Goal: Information Seeking & Learning: Learn about a topic

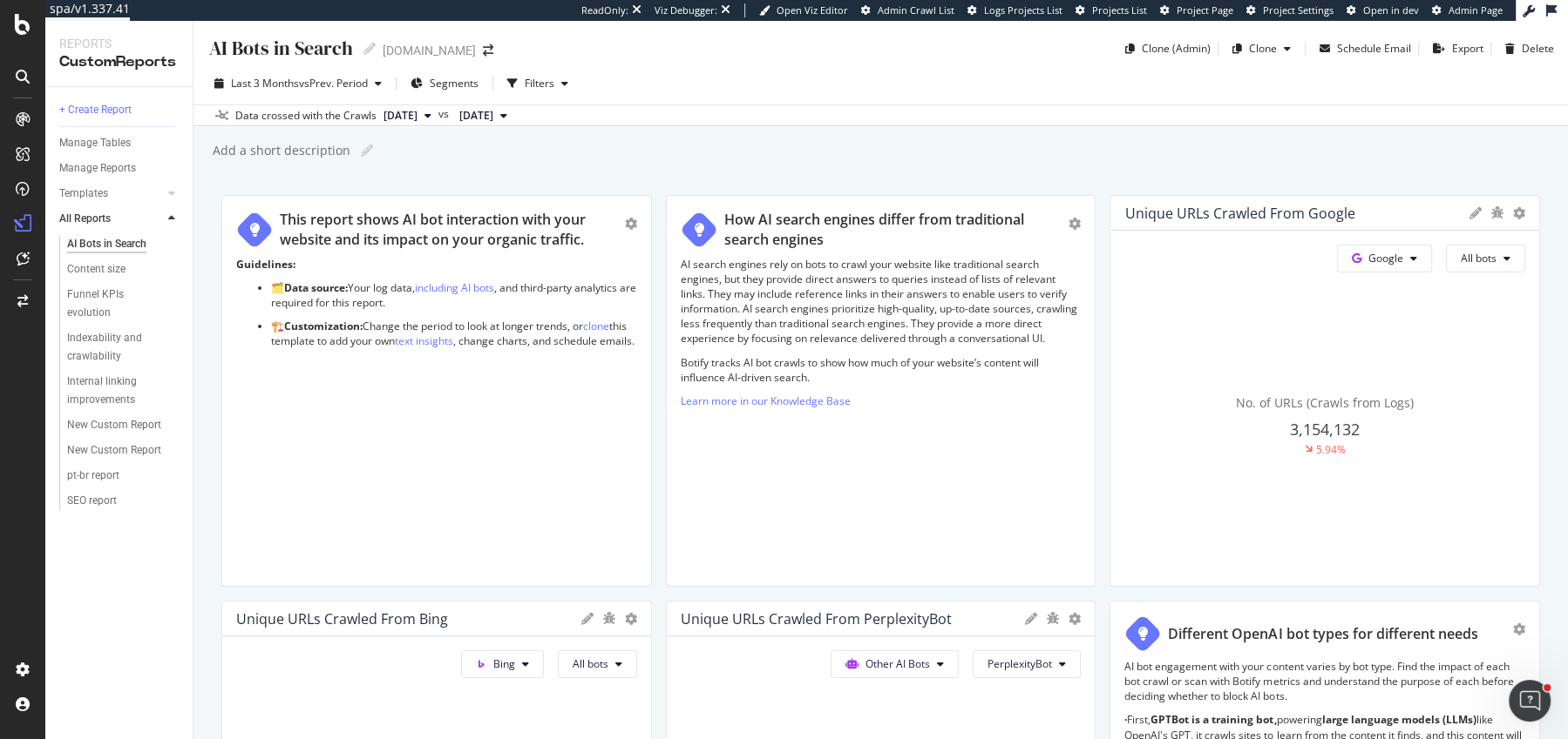
scroll to position [2734, 0]
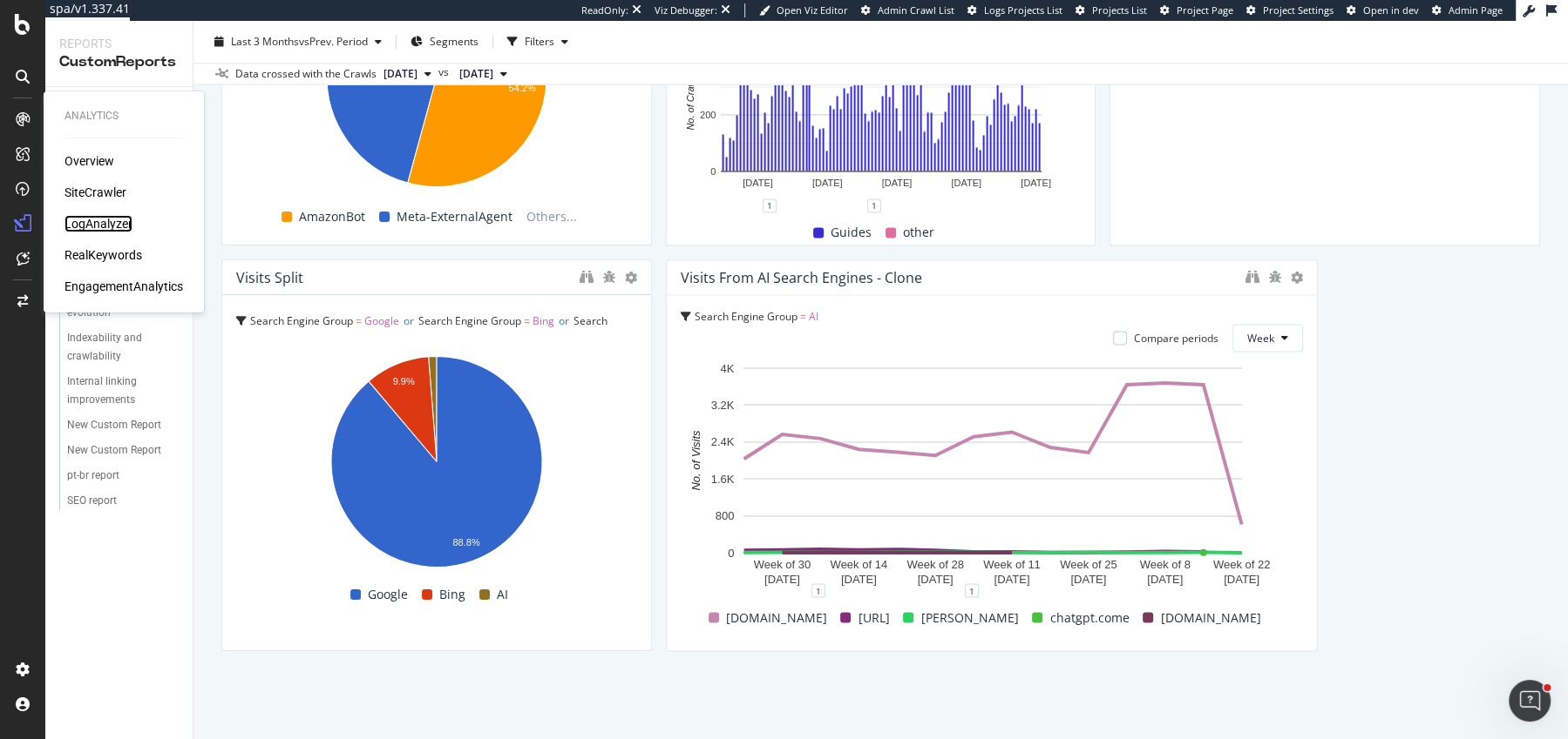
click at [91, 220] on div "LogAnalyzer" at bounding box center [99, 224] width 68 height 17
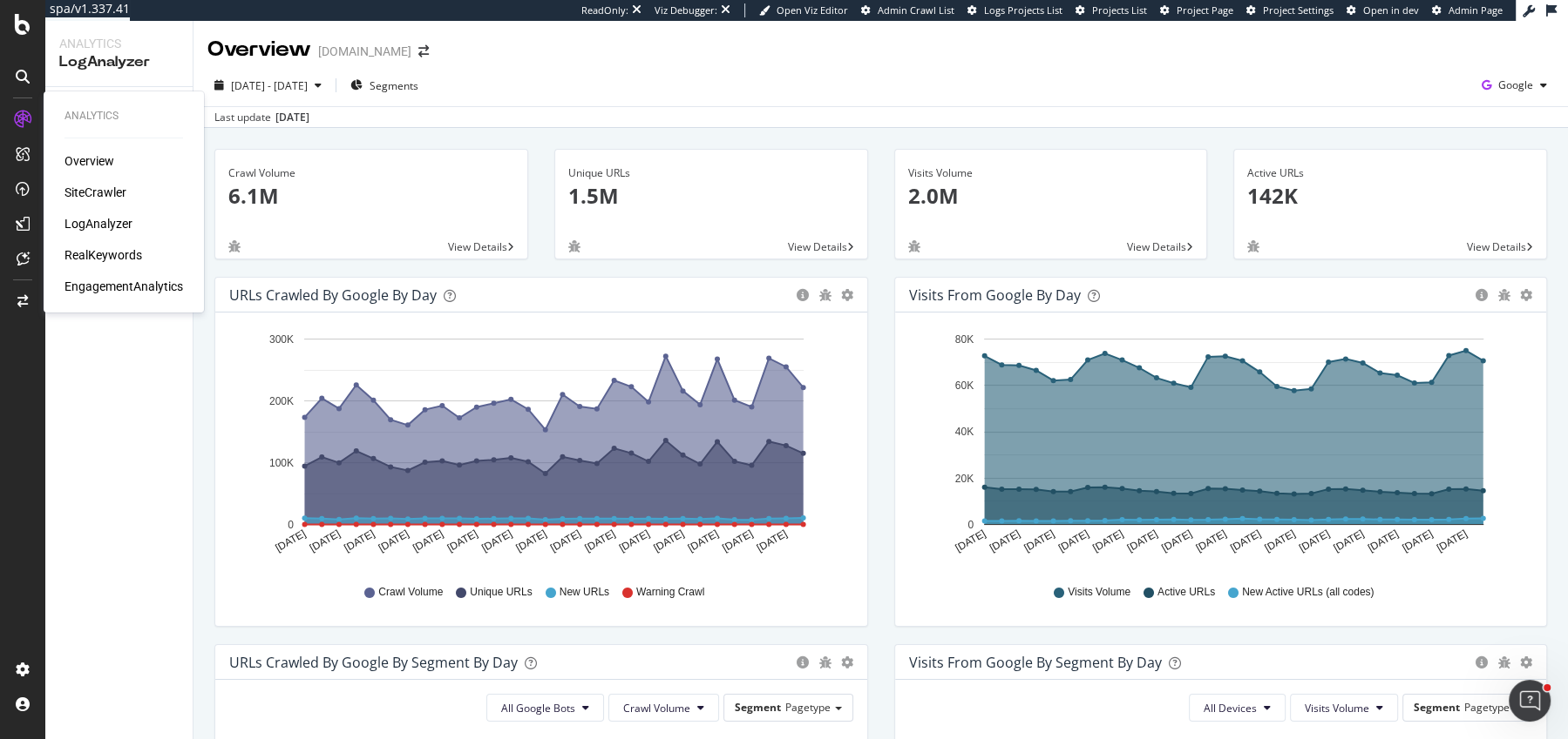
click at [91, 211] on div "Overview SiteCrawler LogAnalyzer RealKeywords EngagementAnalytics" at bounding box center [124, 223] width 118 height 142
click at [91, 206] on div "Overview SiteCrawler LogAnalyzer RealKeywords EngagementAnalytics" at bounding box center [124, 223] width 118 height 142
click at [91, 196] on div "SiteCrawler" at bounding box center [96, 193] width 62 height 17
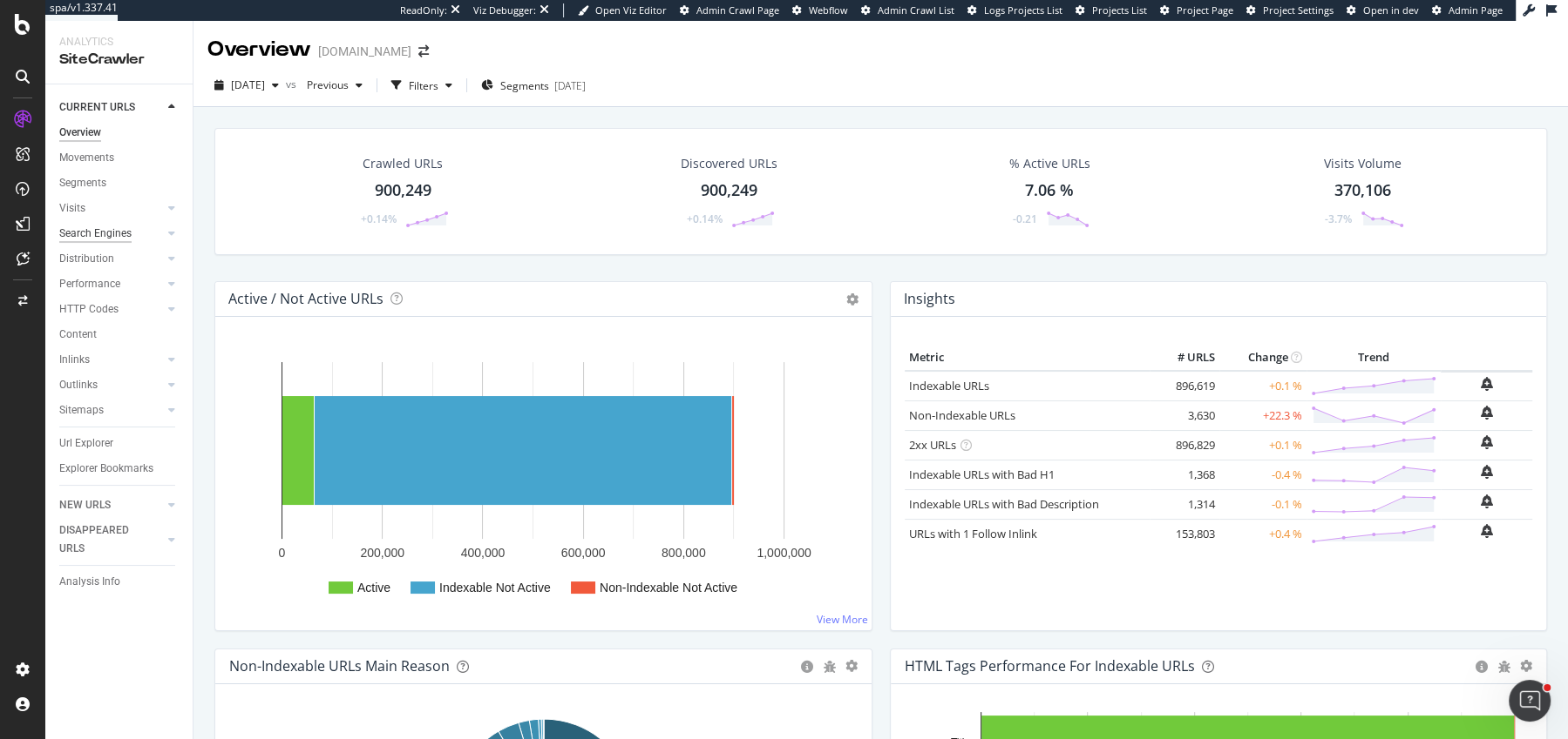
click at [101, 237] on div "Search Engines" at bounding box center [95, 233] width 73 height 18
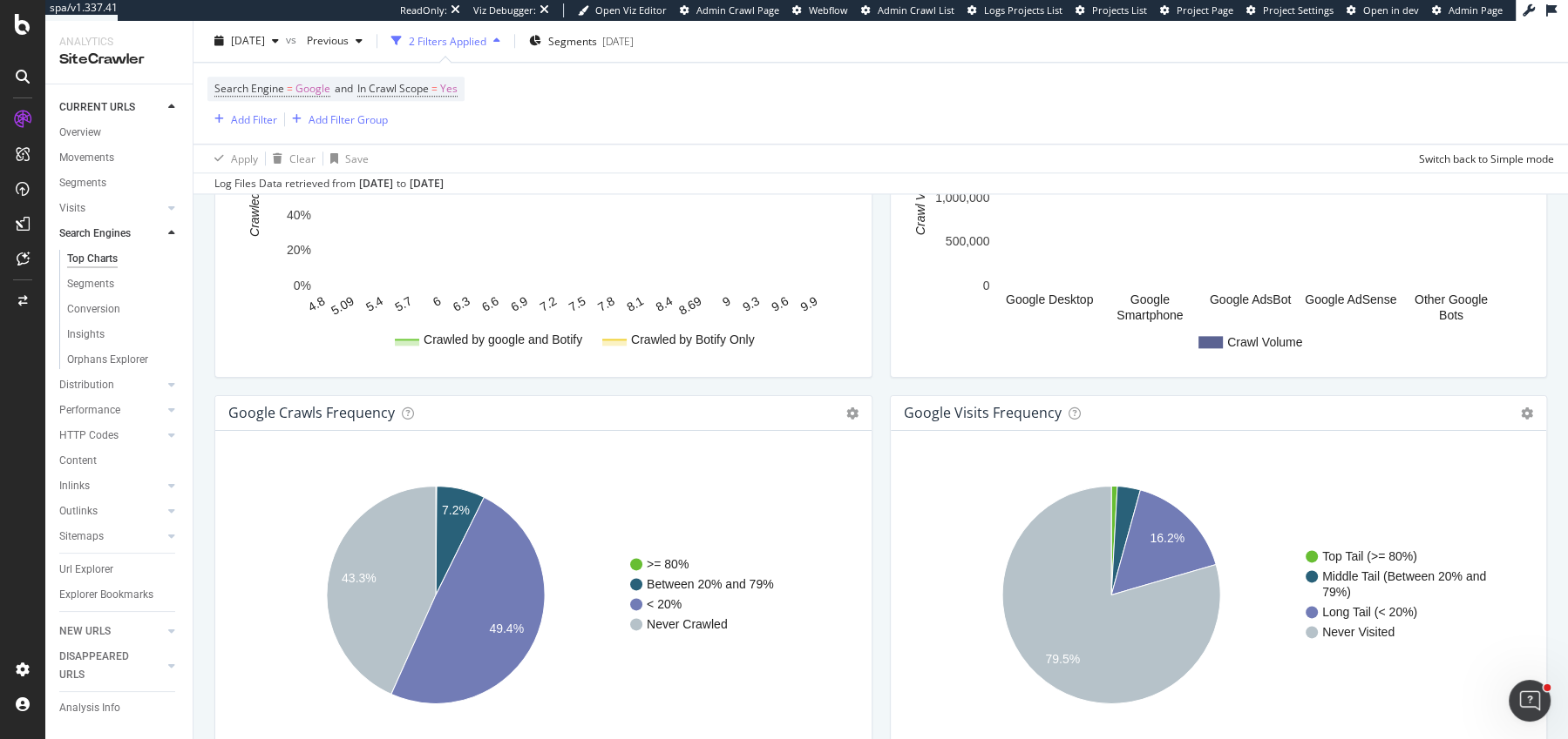
scroll to position [2000, 0]
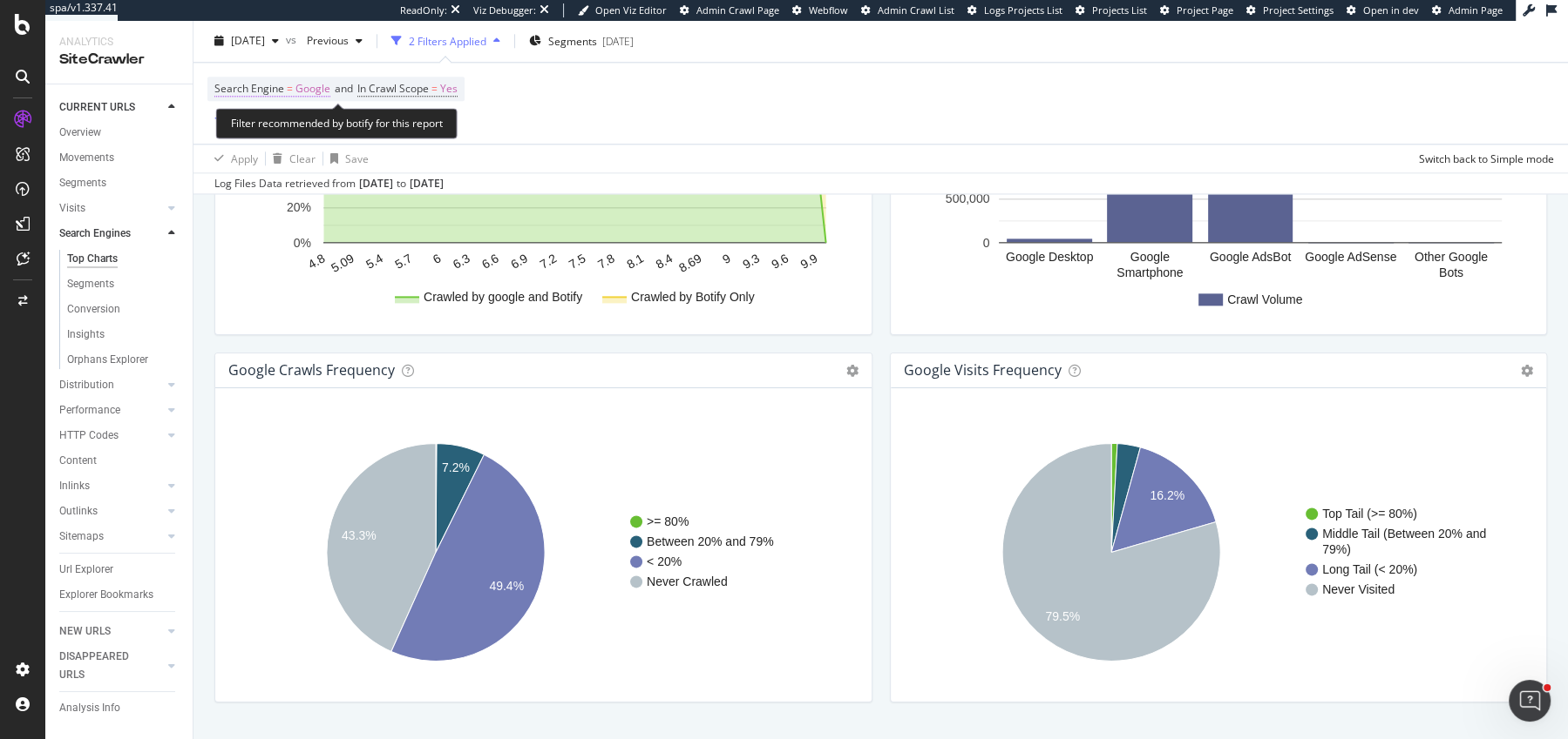
click at [299, 87] on span "Google" at bounding box center [313, 89] width 35 height 24
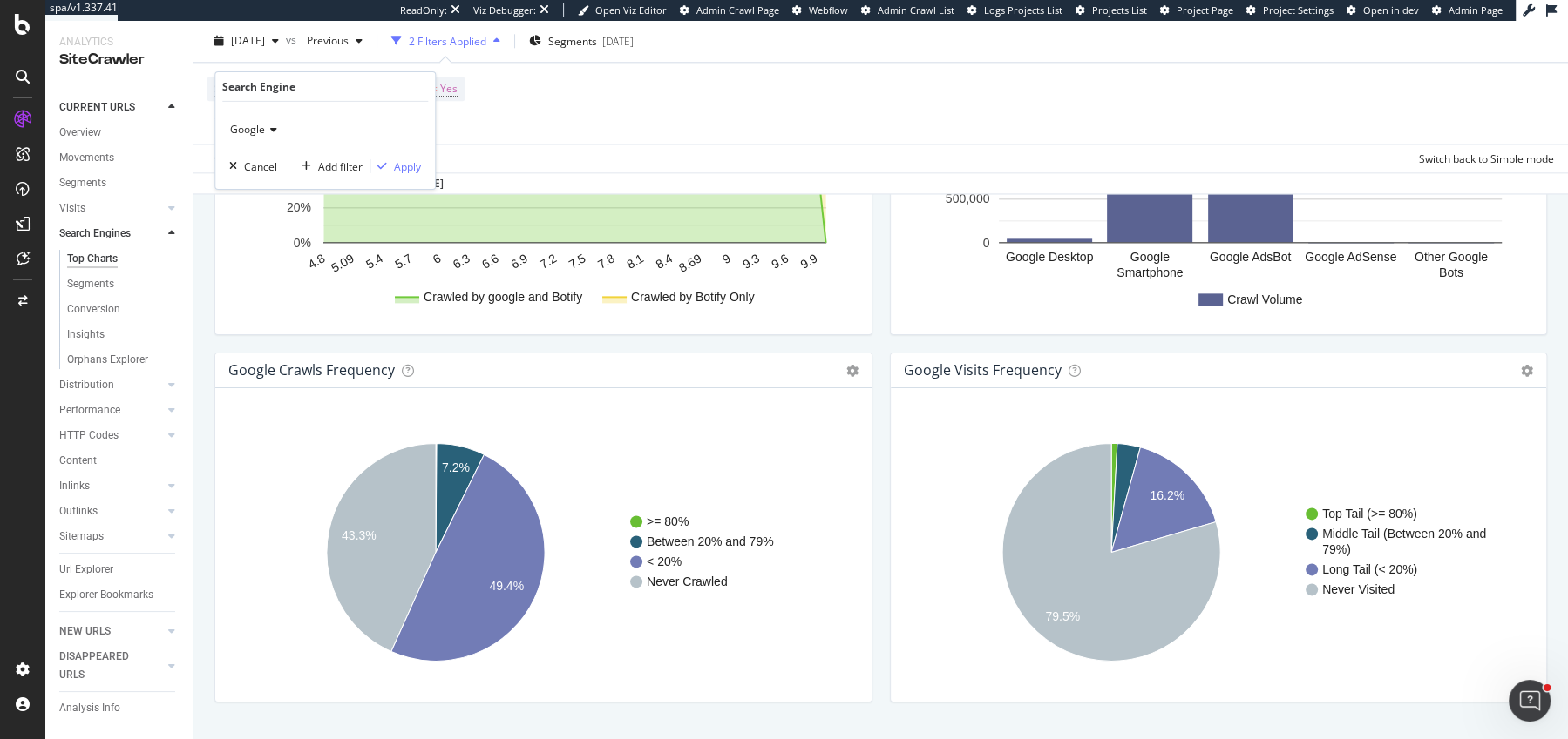
click at [265, 127] on icon at bounding box center [270, 130] width 13 height 11
click at [301, 212] on div "OpenAI" at bounding box center [327, 210] width 186 height 22
click at [396, 169] on div "Apply" at bounding box center [407, 166] width 27 height 15
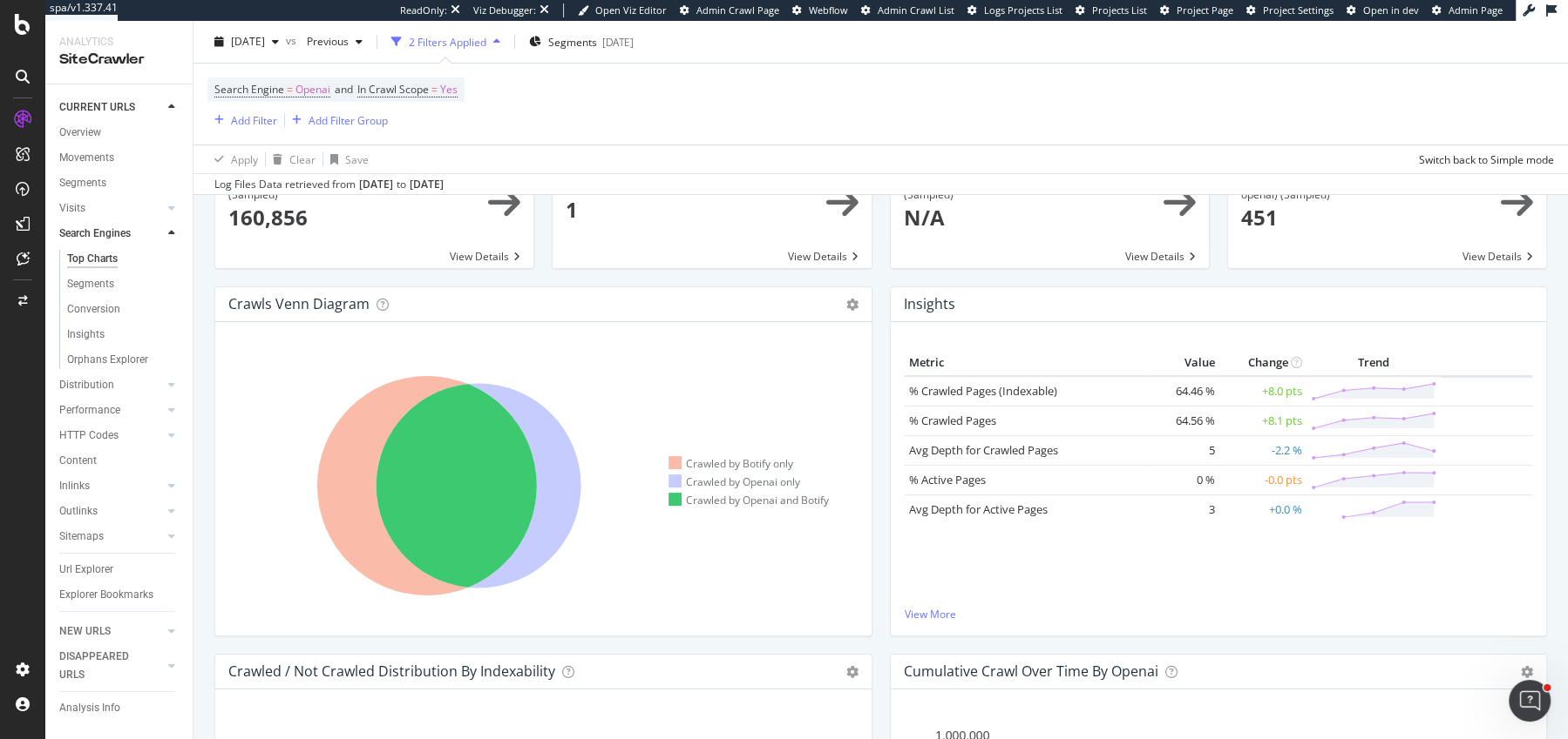
scroll to position [237, 0]
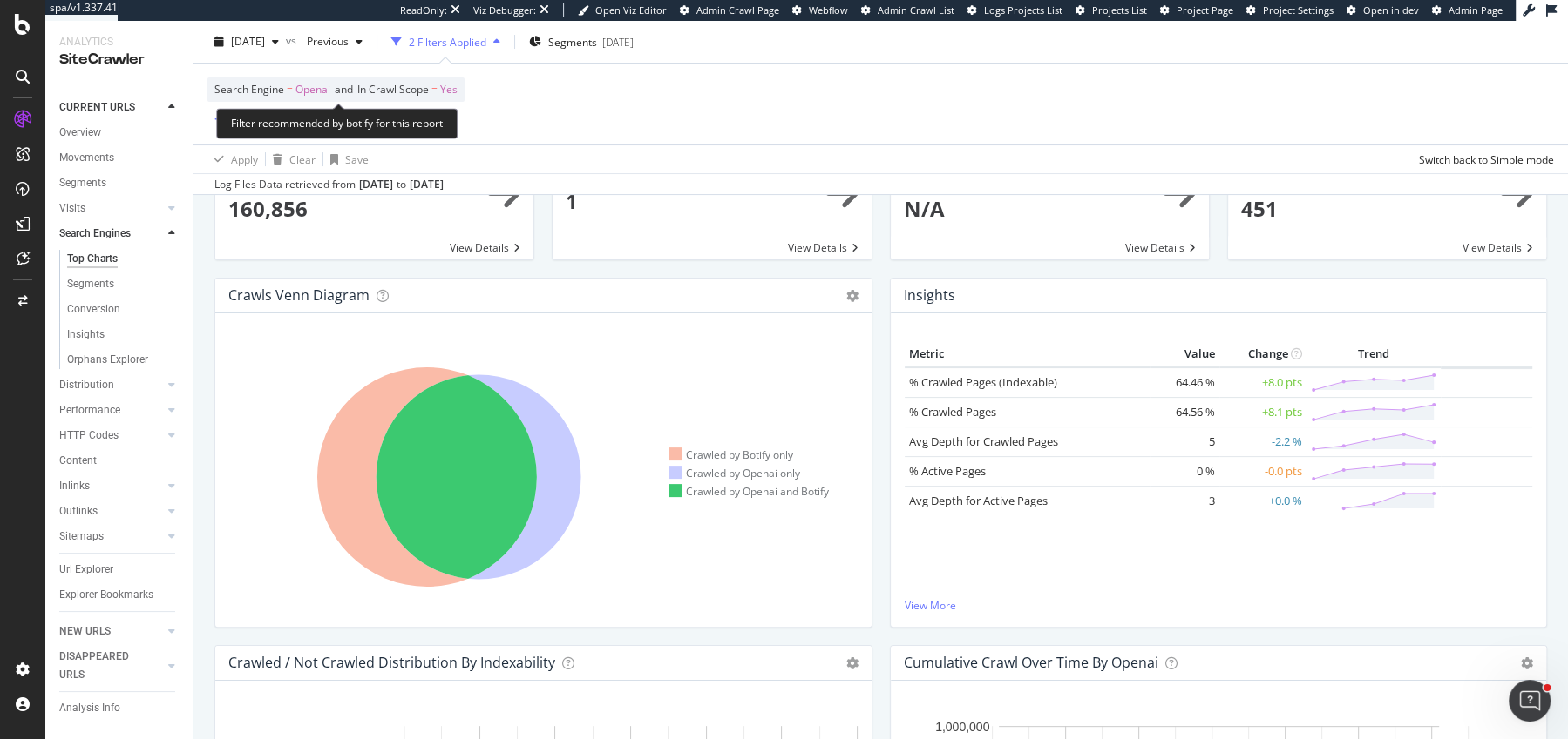
click at [304, 98] on span "Openai" at bounding box center [313, 89] width 35 height 24
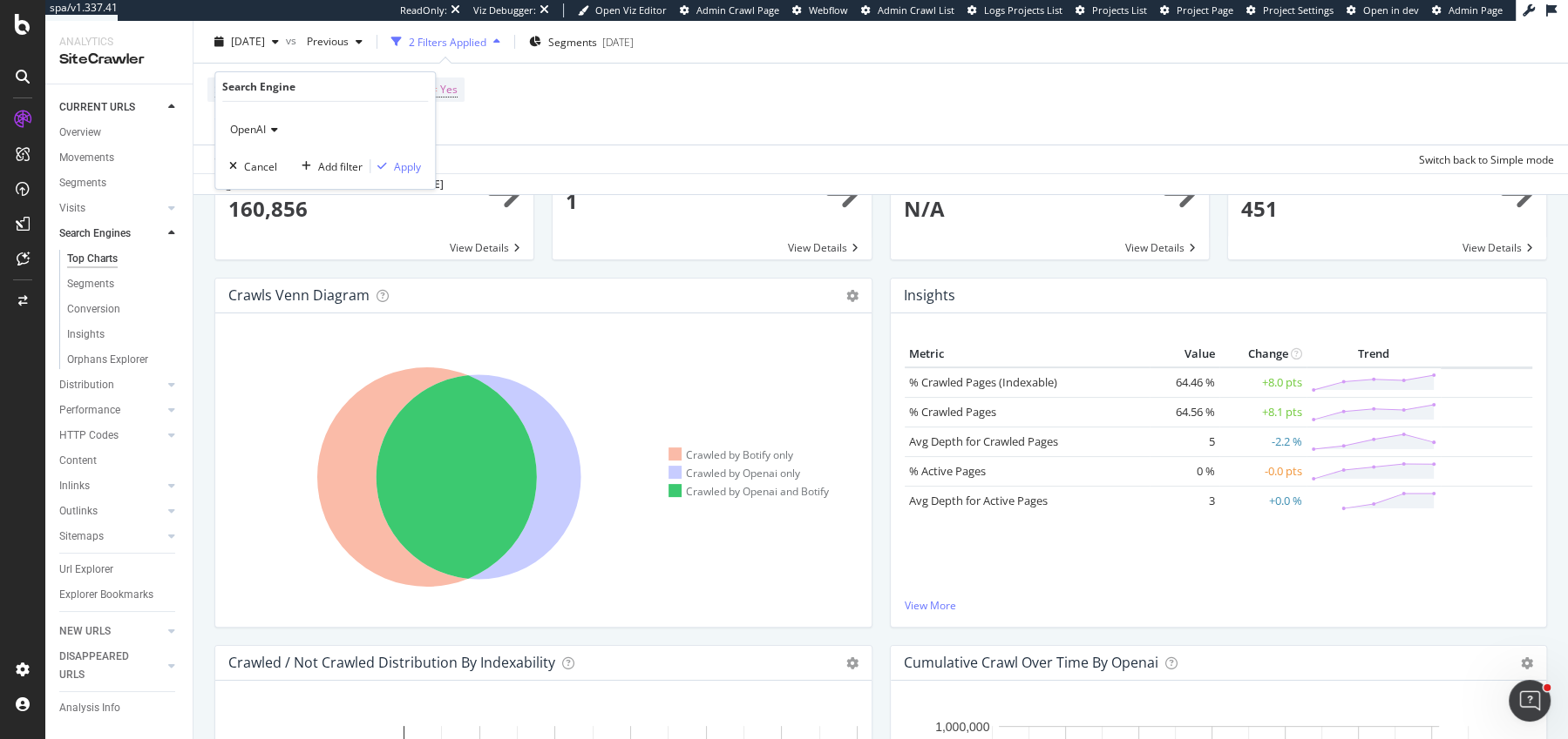
click at [277, 131] on icon at bounding box center [271, 130] width 13 height 11
click at [277, 183] on div "Google" at bounding box center [327, 188] width 186 height 22
click at [403, 164] on div "Apply" at bounding box center [407, 166] width 27 height 15
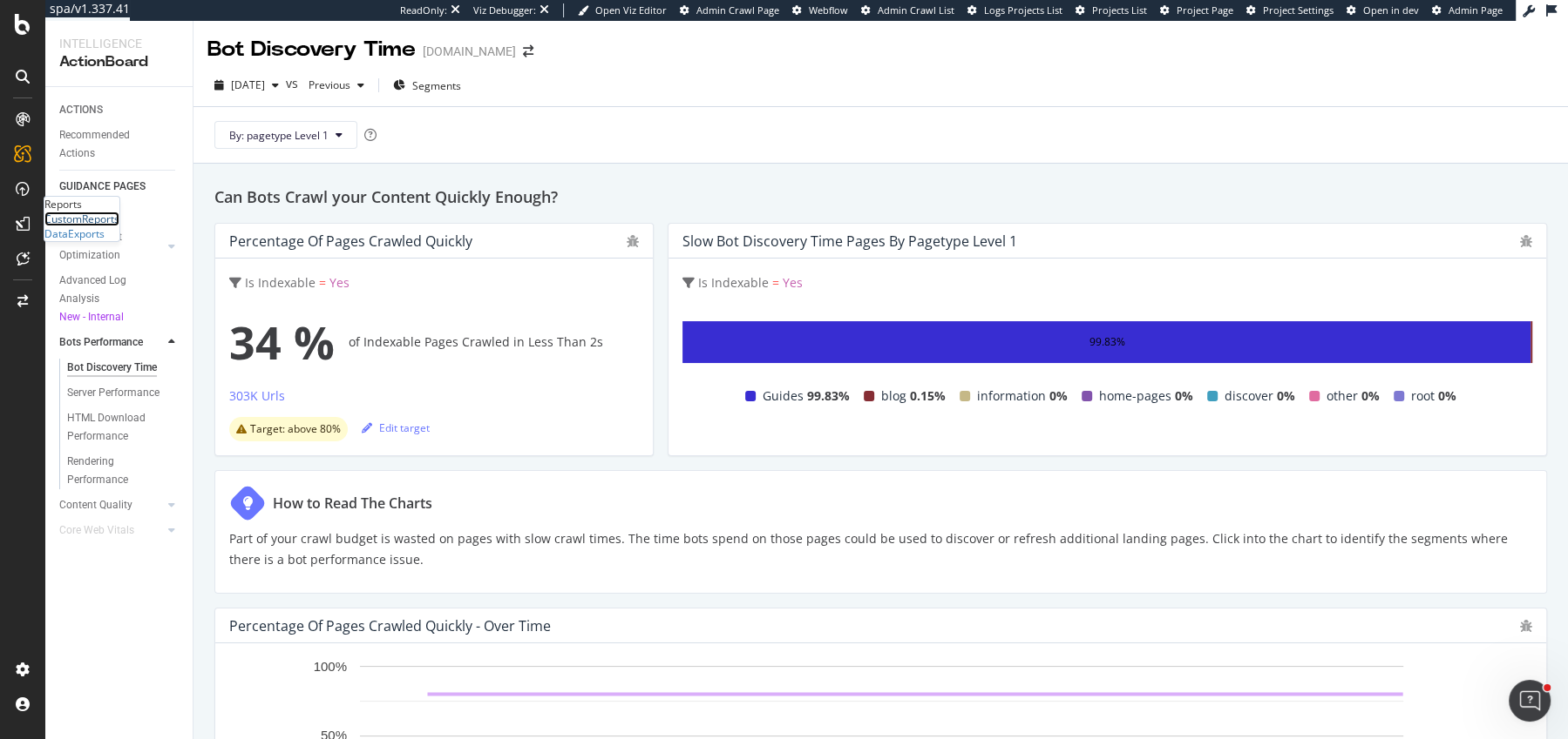
click at [86, 227] on div "CustomReports" at bounding box center [81, 218] width 75 height 15
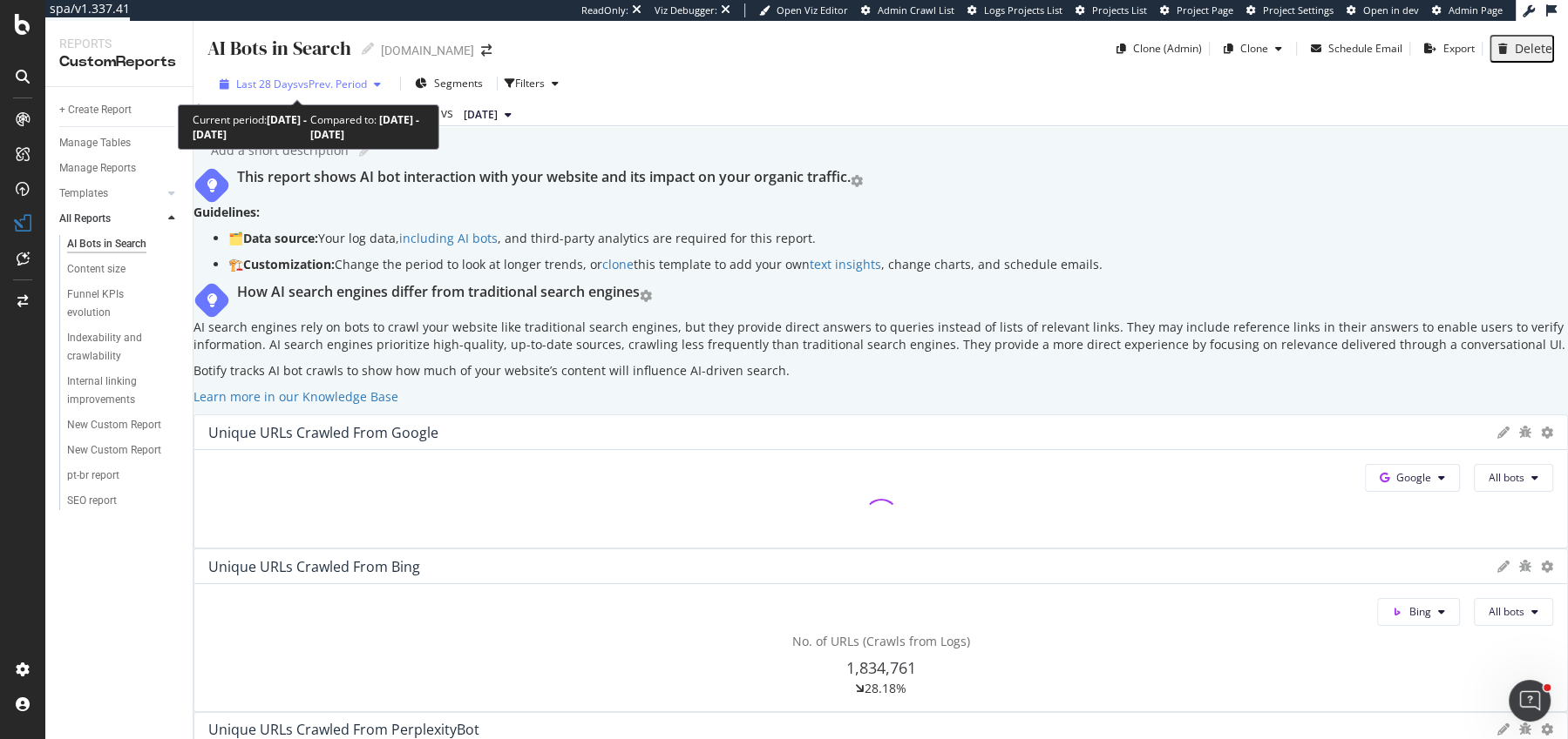
click at [274, 80] on span "Last 28 Days" at bounding box center [267, 83] width 62 height 15
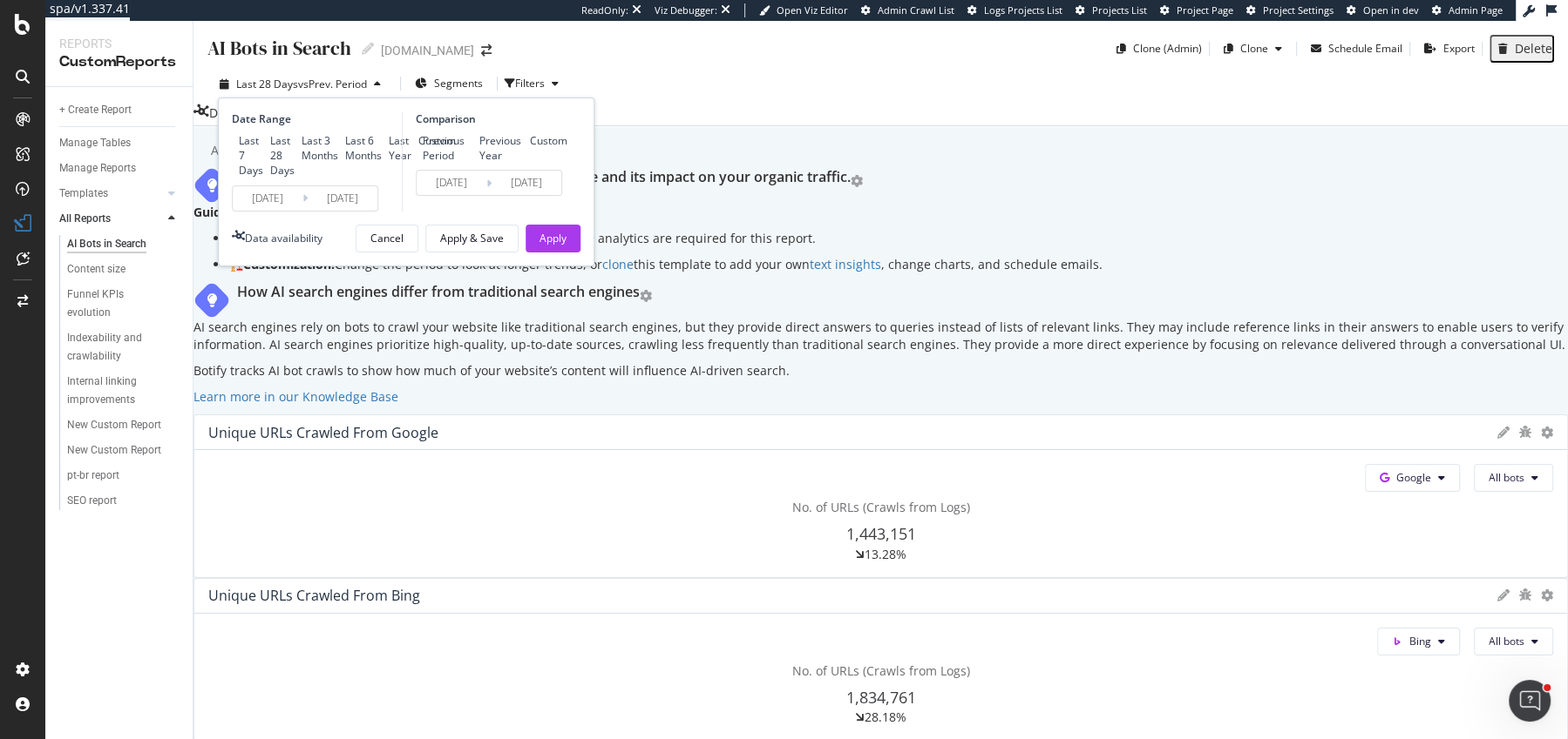
click at [295, 148] on div "Last 3 Months" at bounding box center [295, 148] width 0 height 0
type input "2025/06/24"
type input "2025/03/24"
type input "2025/06/23"
click at [480, 163] on div "Previous Year" at bounding box center [501, 148] width 44 height 30
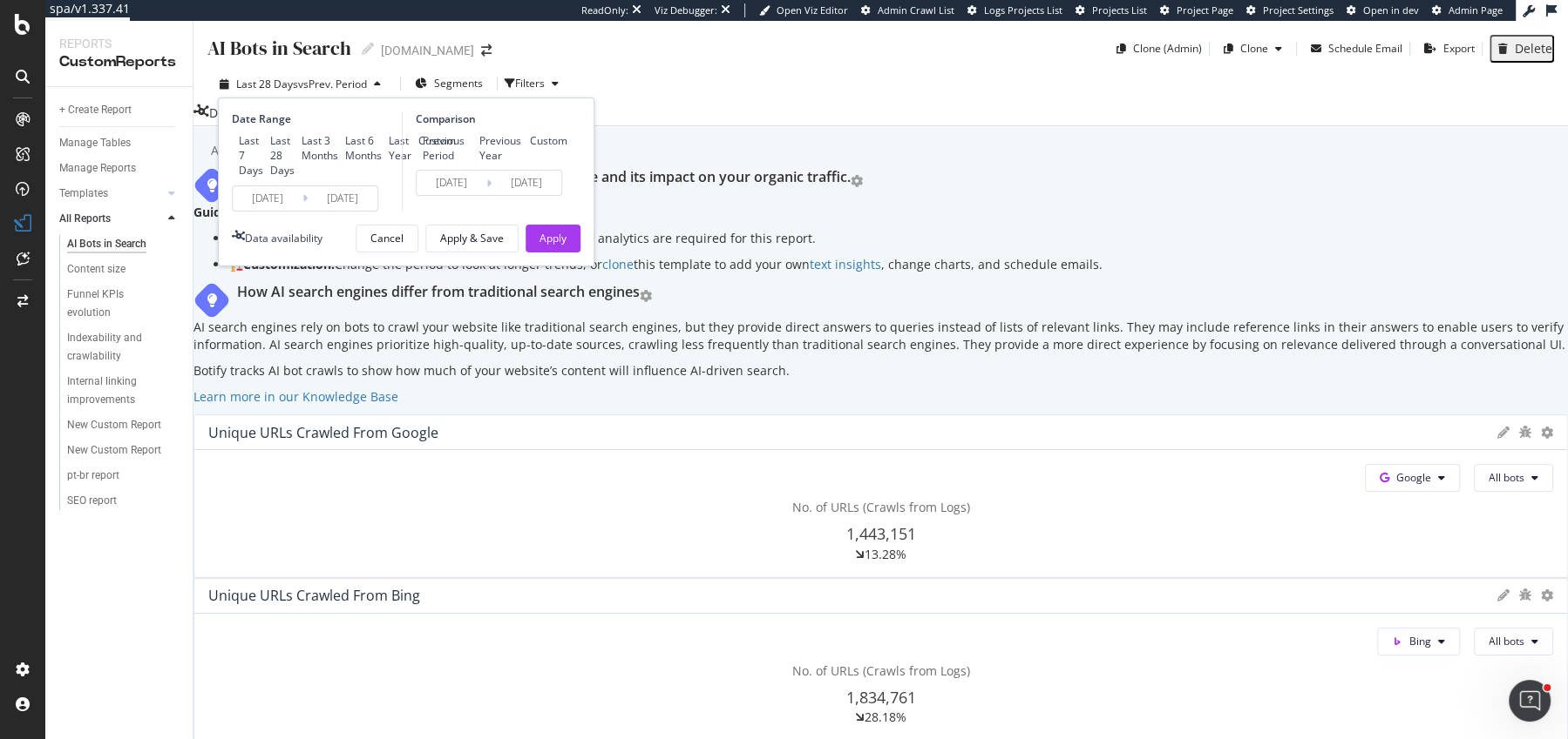
type input "2024/06/25"
type input "2024/09/24"
click at [546, 246] on div "Apply" at bounding box center [553, 237] width 27 height 15
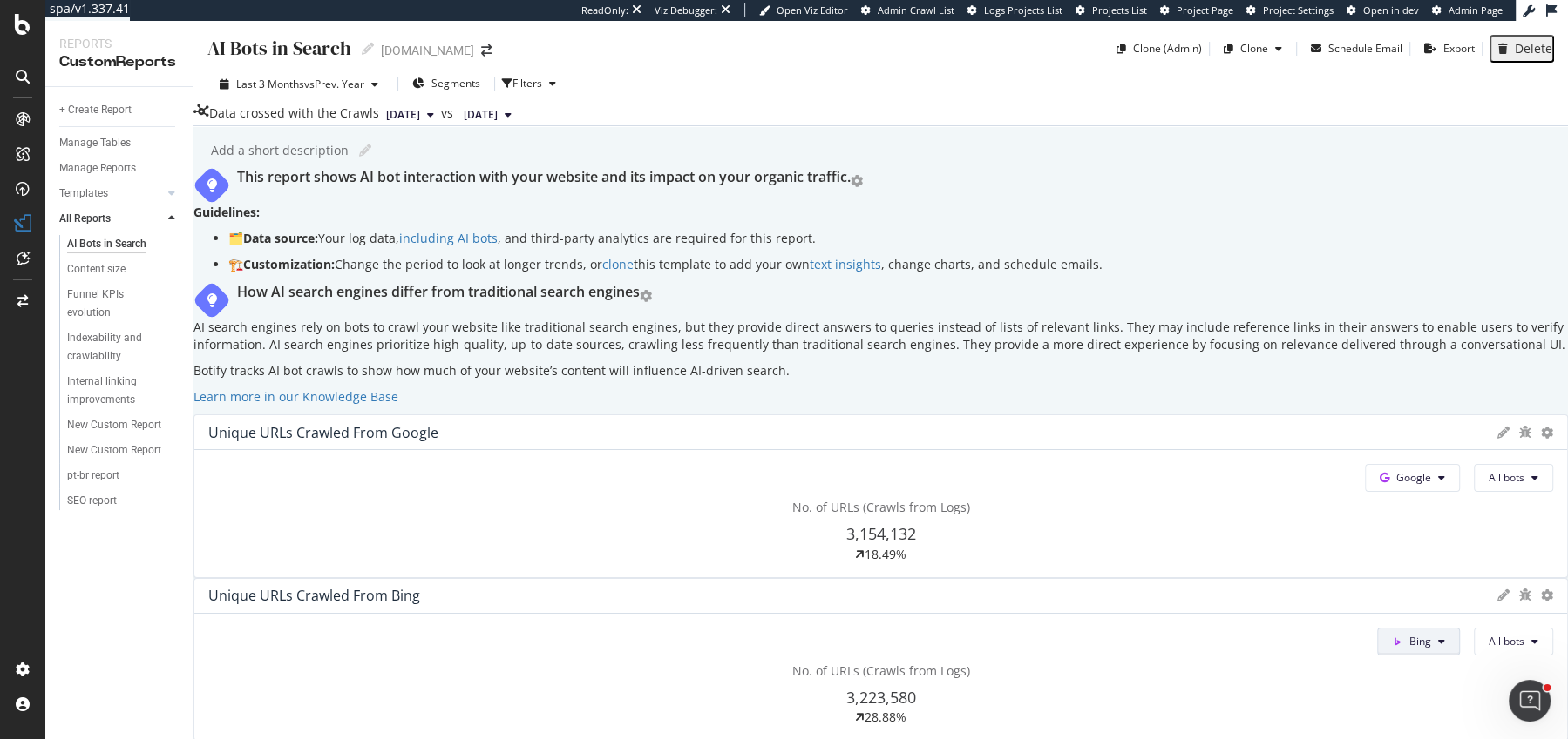
scroll to position [231, 0]
click at [1392, 634] on span at bounding box center [1400, 641] width 17 height 15
click at [516, 535] on span "OpenAI" at bounding box center [538, 530] width 65 height 15
click at [1396, 634] on span "OpenAI" at bounding box center [1413, 641] width 36 height 15
click at [499, 486] on div "Bing" at bounding box center [509, 499] width 120 height 25
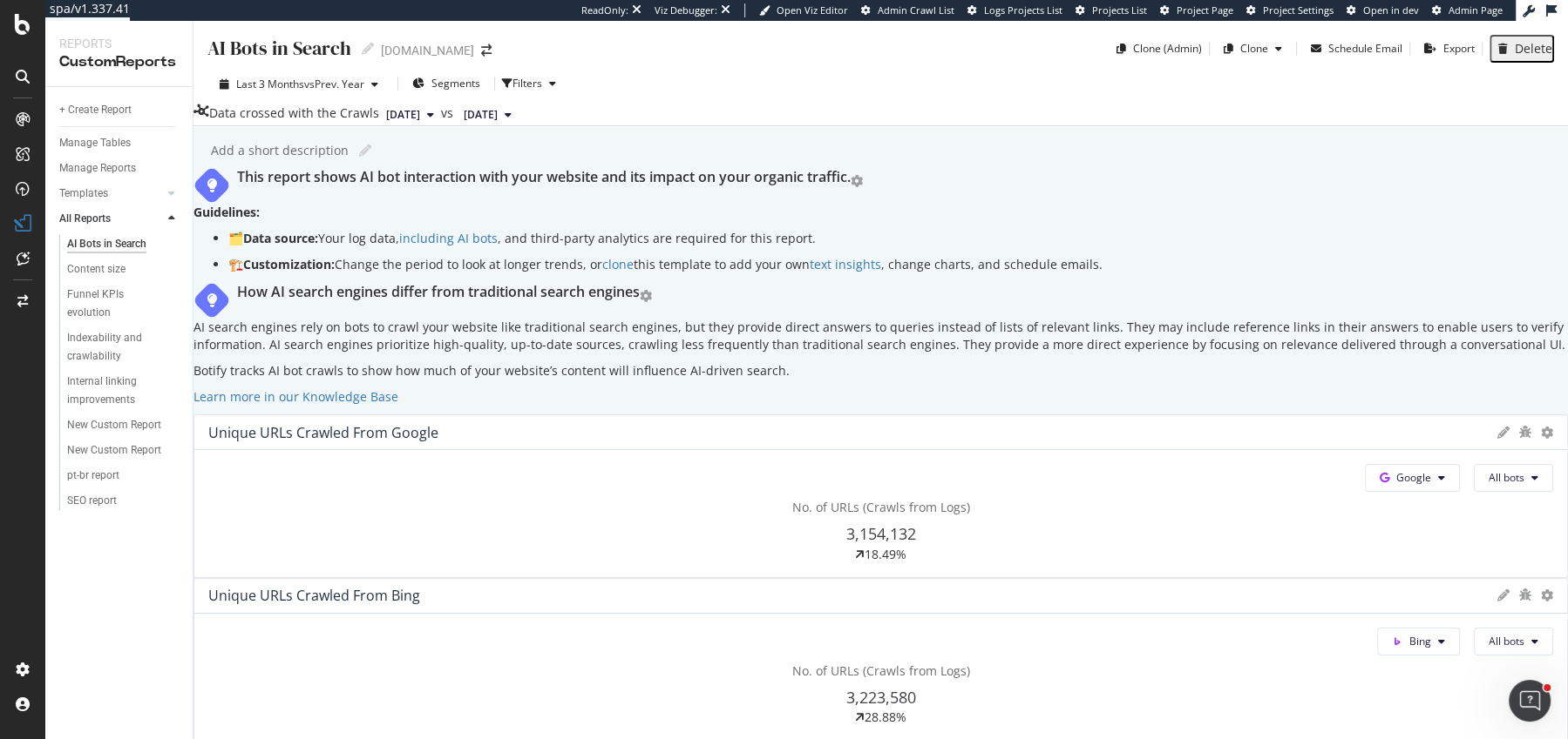
click at [903, 530] on span "OpenAI" at bounding box center [908, 530] width 68 height 15
click at [931, 499] on div "Bing" at bounding box center [954, 499] width 120 height 25
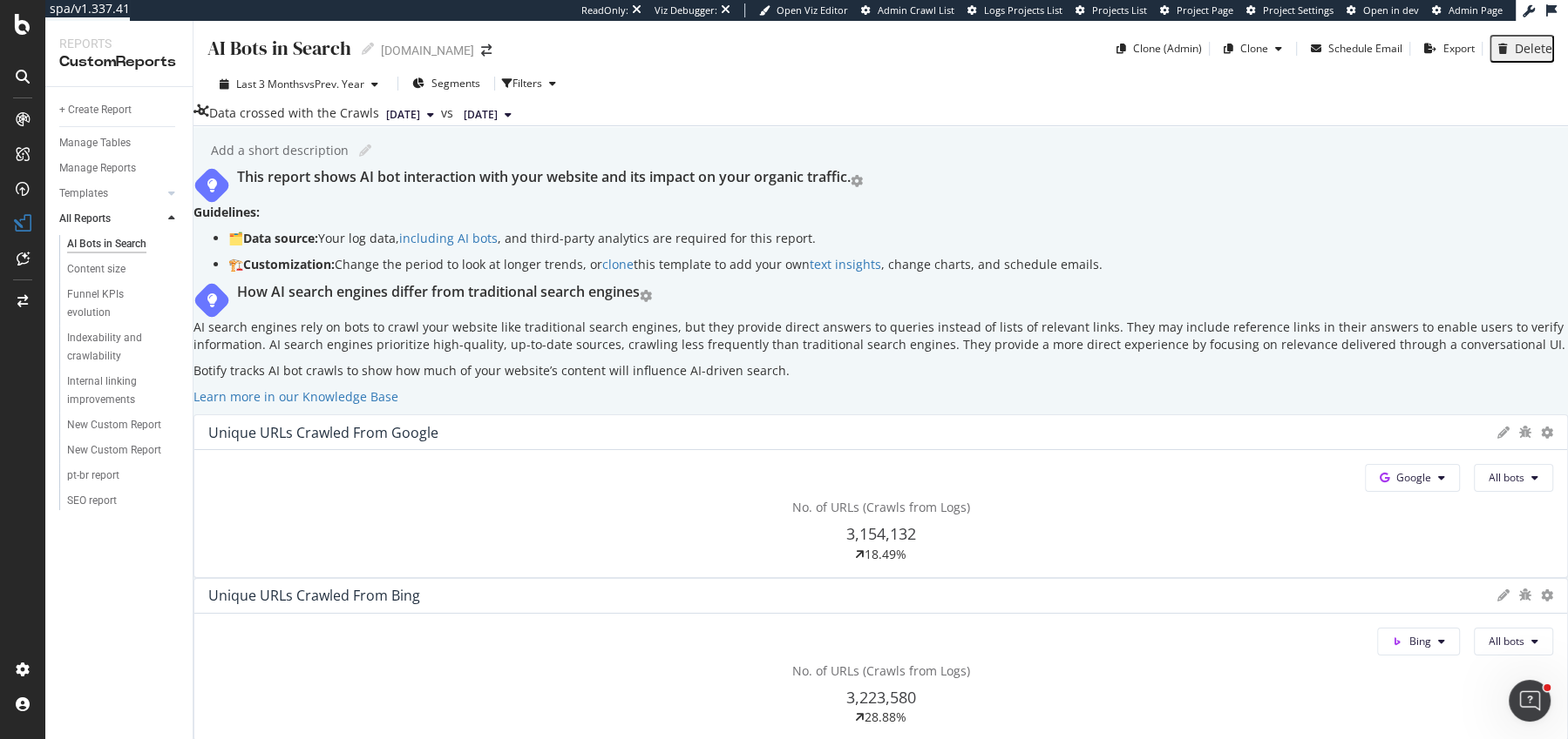
scroll to position [2734, 0]
